Goal: Information Seeking & Learning: Learn about a topic

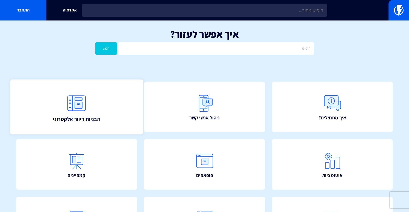
click at [86, 107] on img at bounding box center [77, 103] width 24 height 24
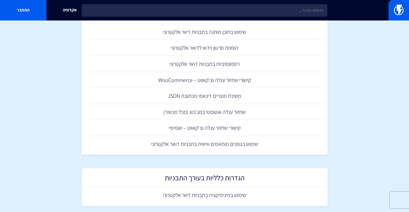
scroll to position [494, 0]
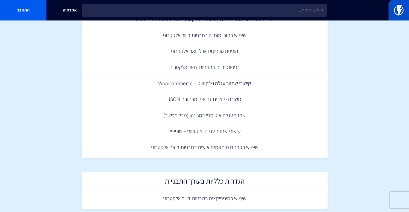
click at [401, 10] on img at bounding box center [399, 10] width 10 height 11
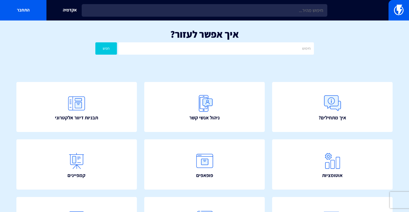
click at [401, 10] on img at bounding box center [399, 10] width 10 height 11
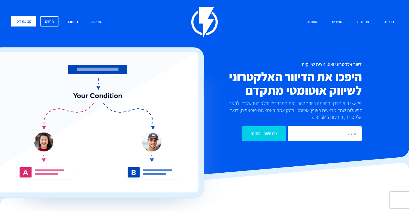
click at [70, 20] on link "התחבר" at bounding box center [72, 22] width 19 height 12
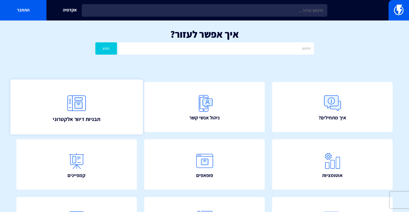
click at [77, 90] on link "תבניות דיוור אלקטרוני" at bounding box center [76, 106] width 133 height 55
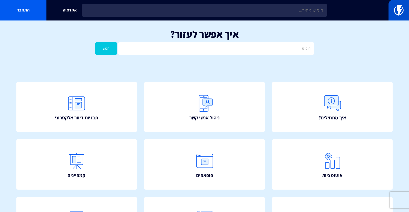
click at [394, 16] on link at bounding box center [399, 10] width 21 height 21
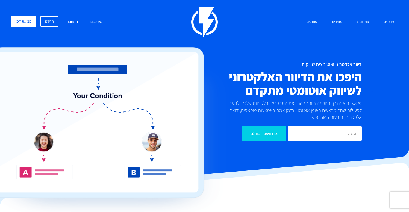
click at [73, 22] on link "התחבר" at bounding box center [72, 22] width 19 height 12
